Goal: Task Accomplishment & Management: Use online tool/utility

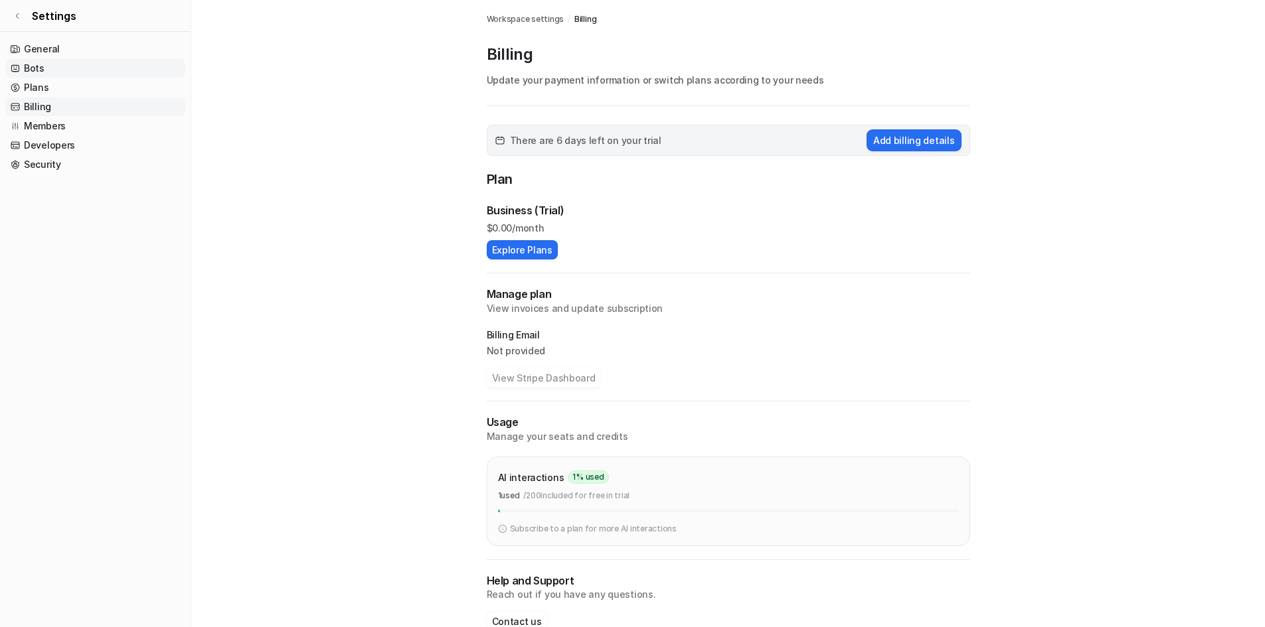
click at [44, 68] on link "Bots" at bounding box center [95, 68] width 180 height 19
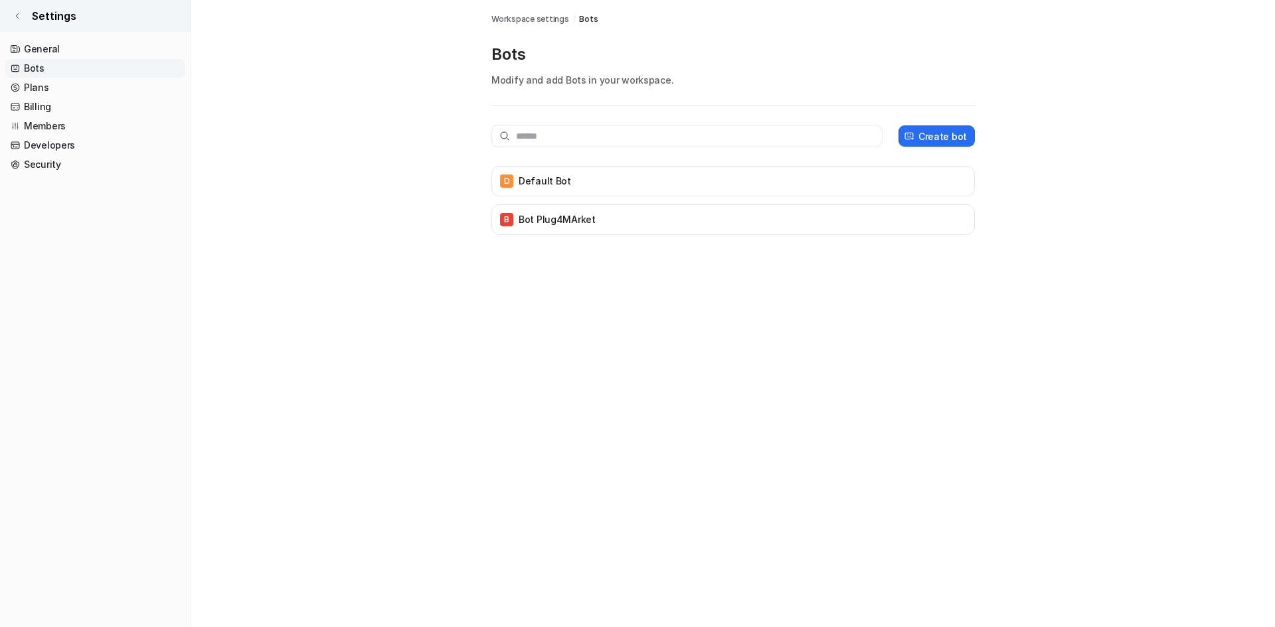
click at [23, 21] on link "Settings" at bounding box center [95, 16] width 191 height 32
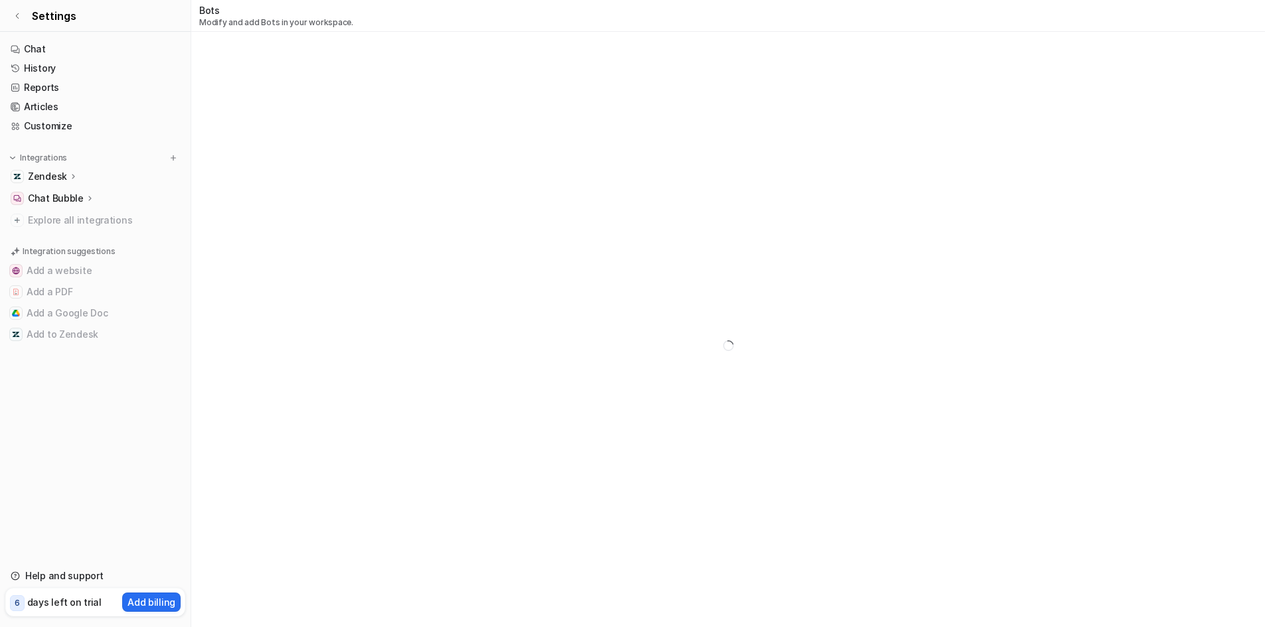
click at [64, 175] on p "Zendesk" at bounding box center [47, 176] width 39 height 13
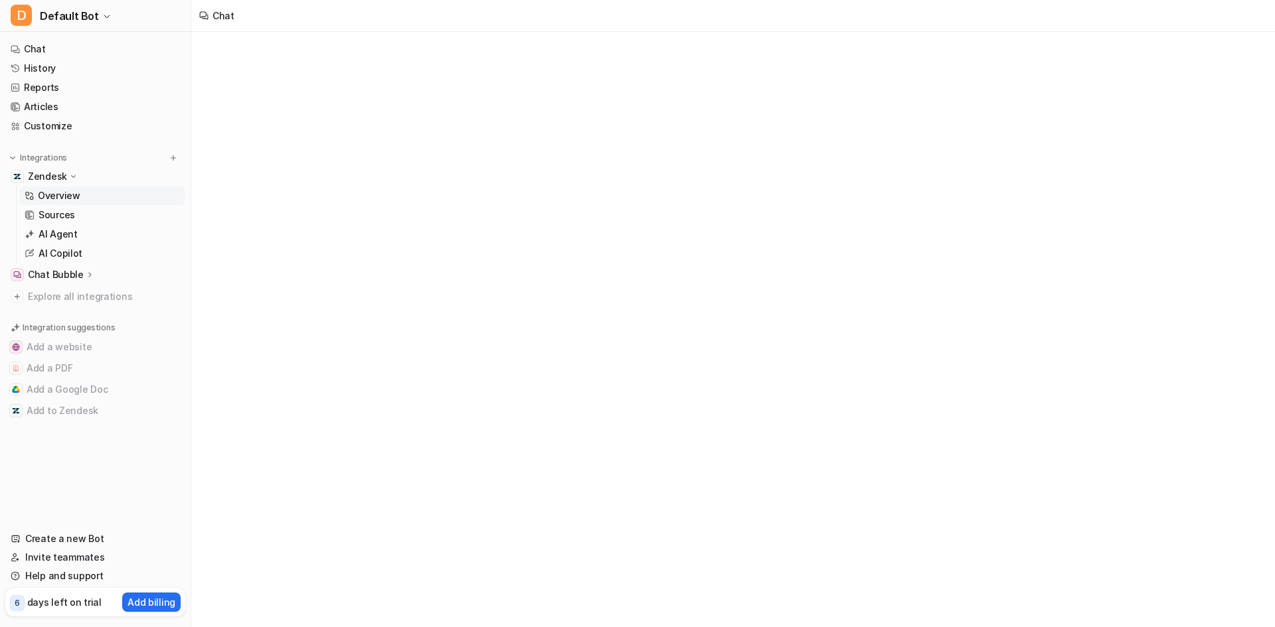
click at [61, 195] on p "Overview" at bounding box center [59, 195] width 42 height 13
type textarea "**********"
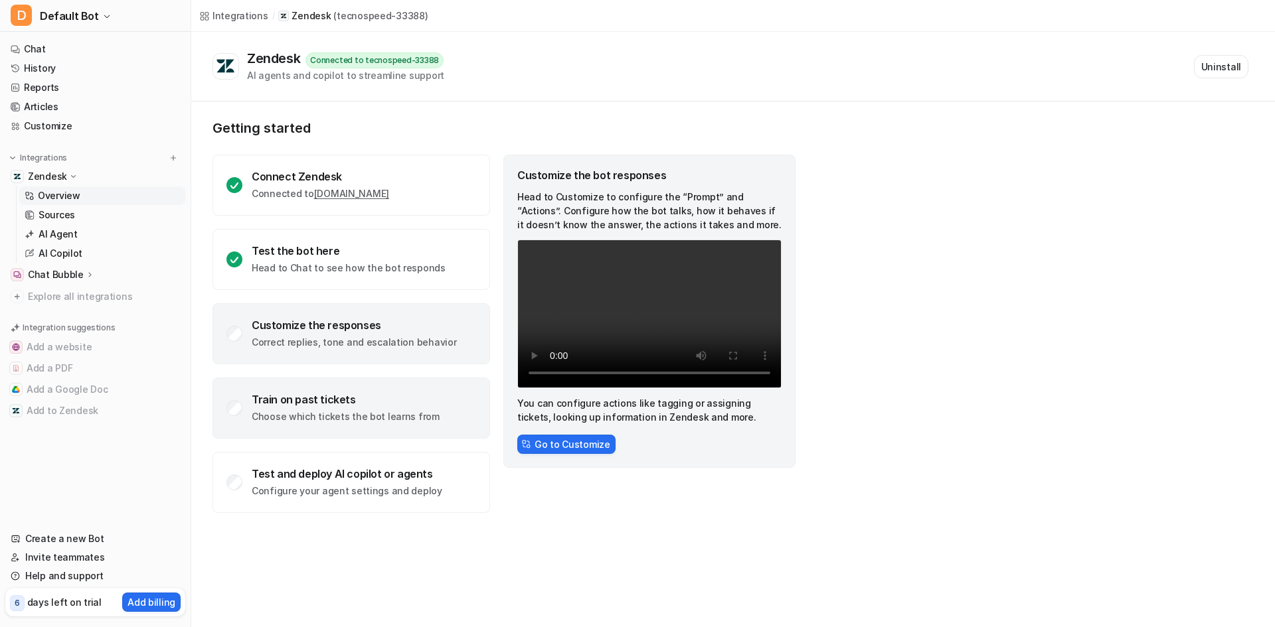
click at [280, 400] on div "Train on past tickets" at bounding box center [346, 399] width 188 height 13
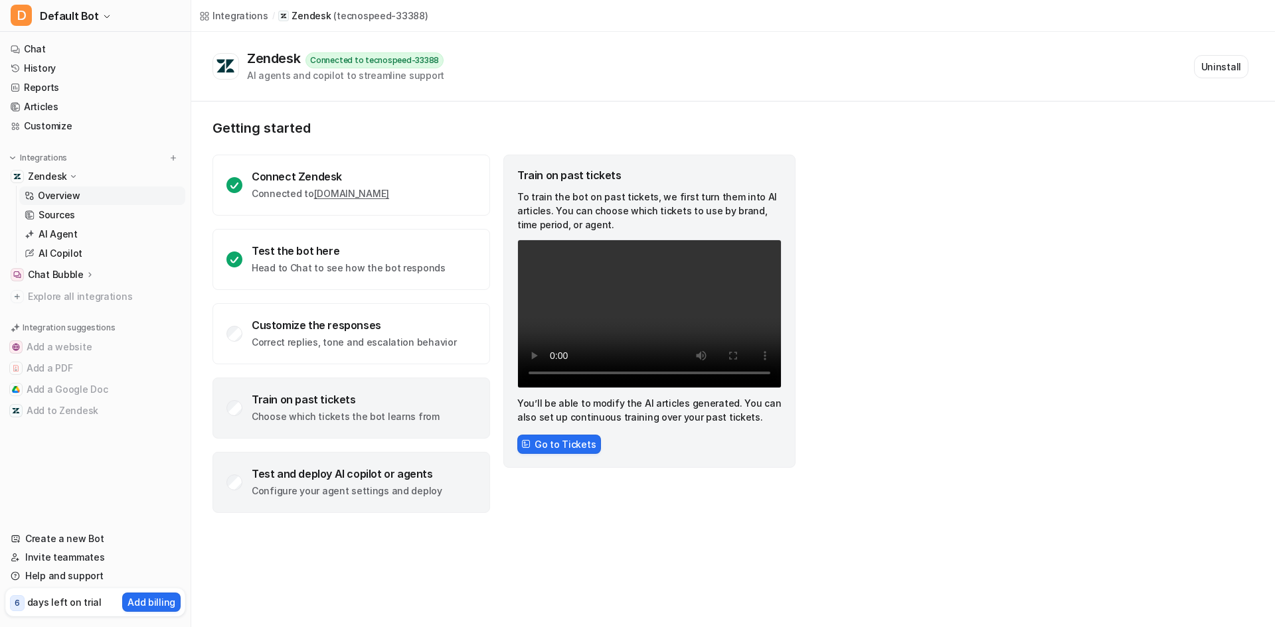
click at [285, 471] on div "Test and deploy AI copilot or agents" at bounding box center [347, 473] width 191 height 13
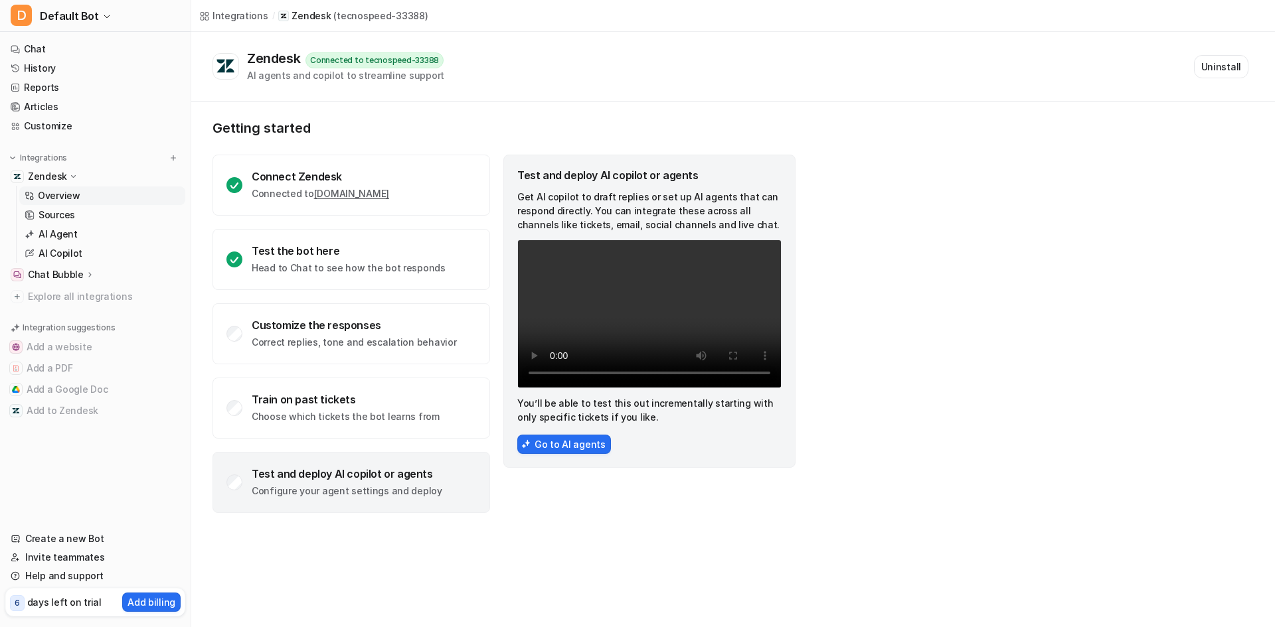
click at [1013, 227] on div "Getting started Connect Zendesk Connected to [DOMAIN_NAME] Test the bot here He…" at bounding box center [732, 317] width 1083 height 430
drag, startPoint x: 1020, startPoint y: 164, endPoint x: 1001, endPoint y: 167, distance: 18.9
click at [1014, 165] on div "Getting started Connect Zendesk Connected to [DOMAIN_NAME] Test the bot here He…" at bounding box center [732, 317] width 1083 height 430
click at [89, 55] on link "Chat" at bounding box center [95, 49] width 180 height 19
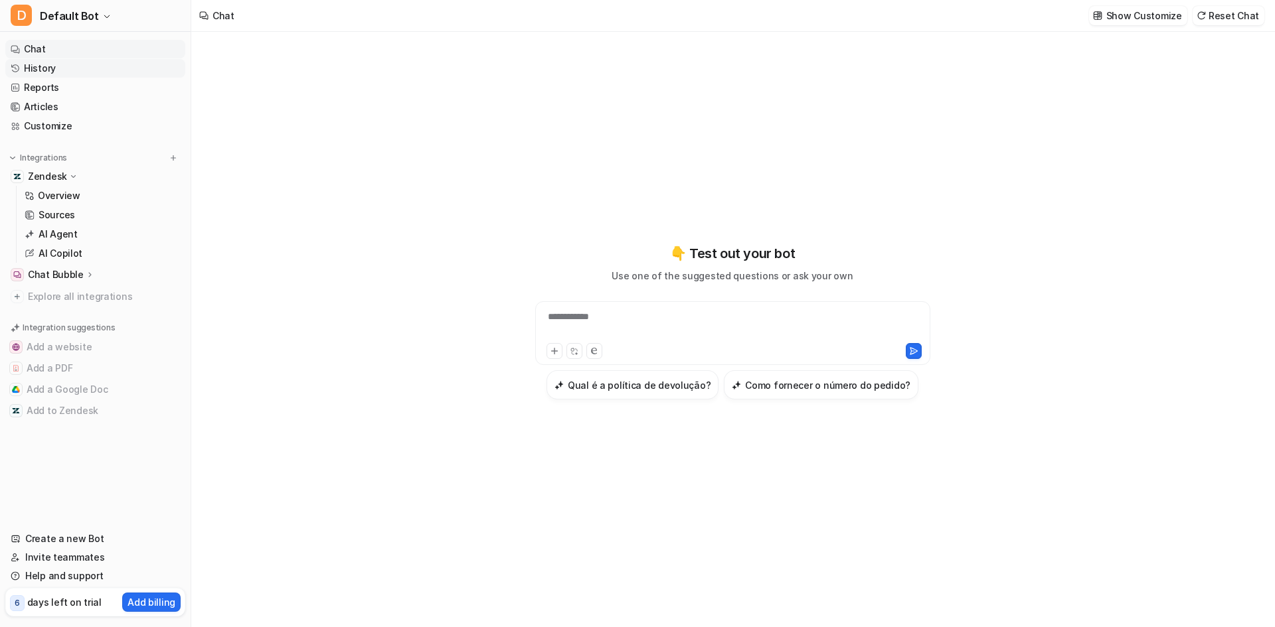
click at [85, 68] on link "History" at bounding box center [95, 68] width 180 height 19
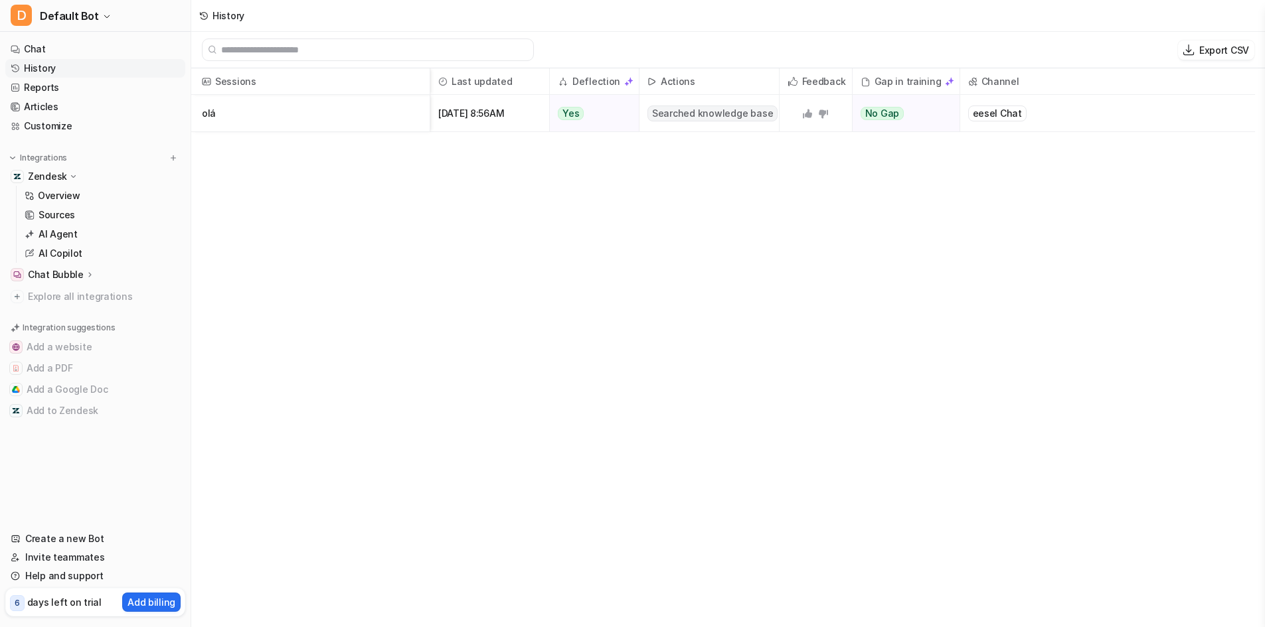
click at [848, 22] on div "History" at bounding box center [728, 16] width 1074 height 32
